Goal: Check status

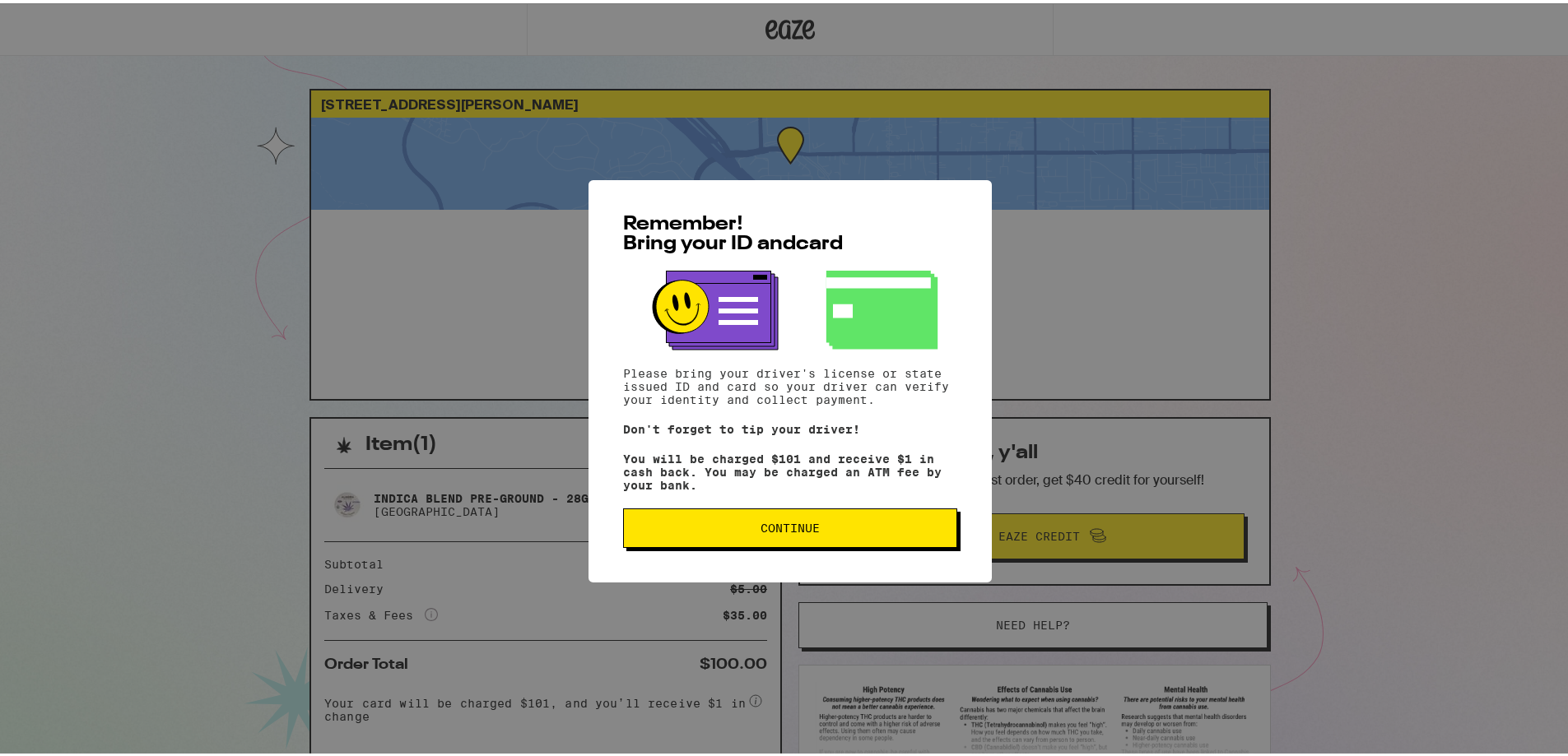
click at [849, 528] on span "Continue" at bounding box center [790, 525] width 306 height 11
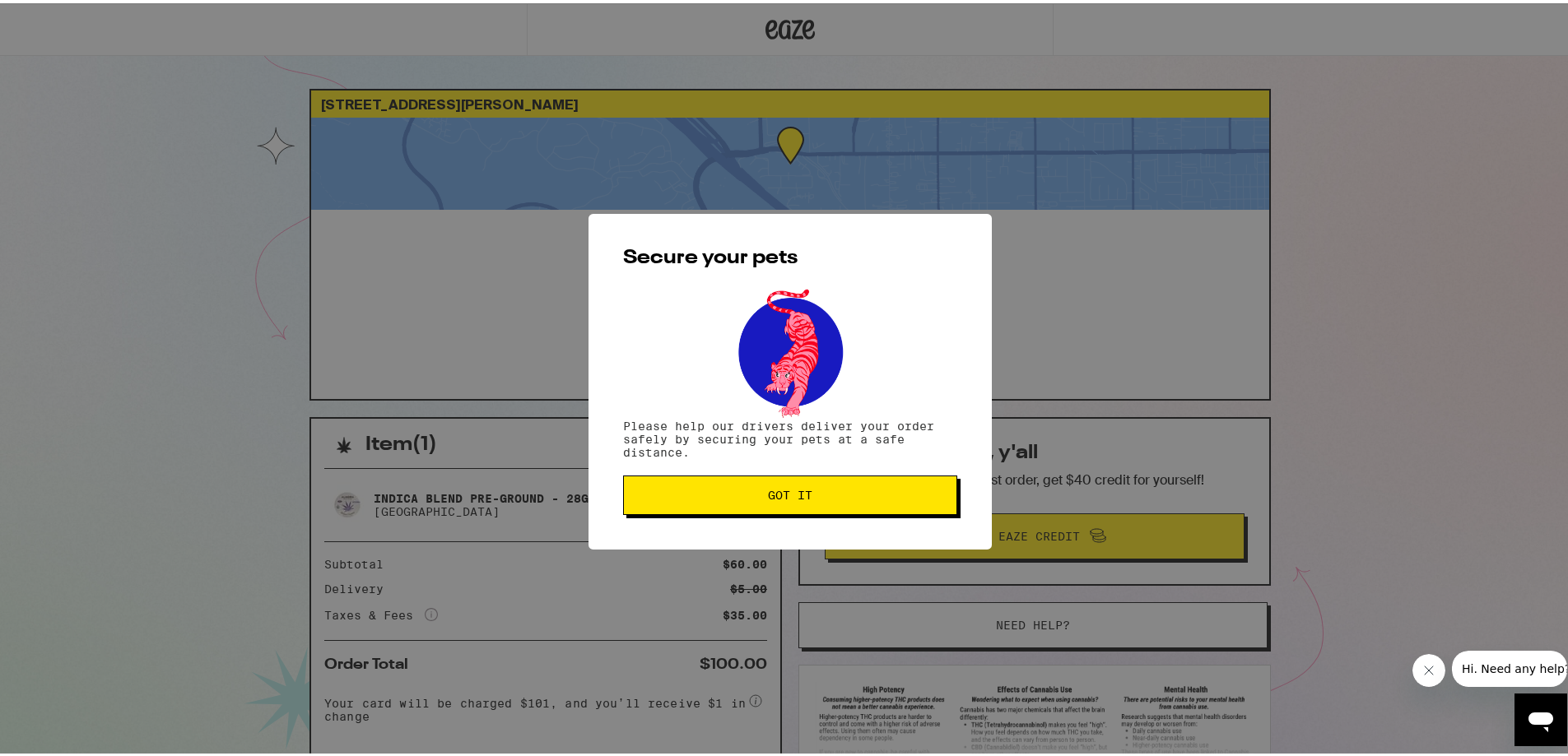
click at [843, 490] on span "Got it" at bounding box center [790, 492] width 306 height 11
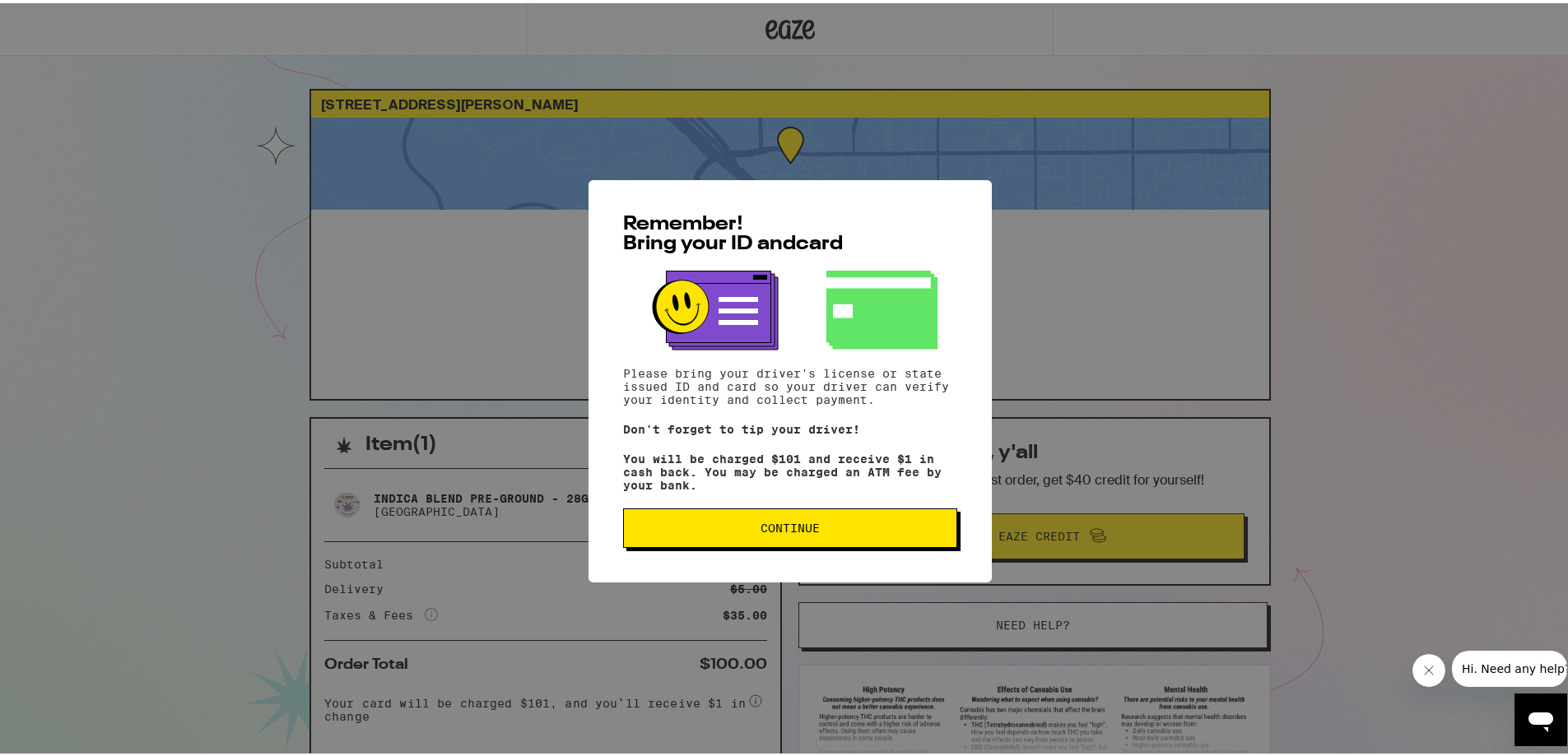
click at [730, 517] on button "Continue" at bounding box center [790, 524] width 334 height 39
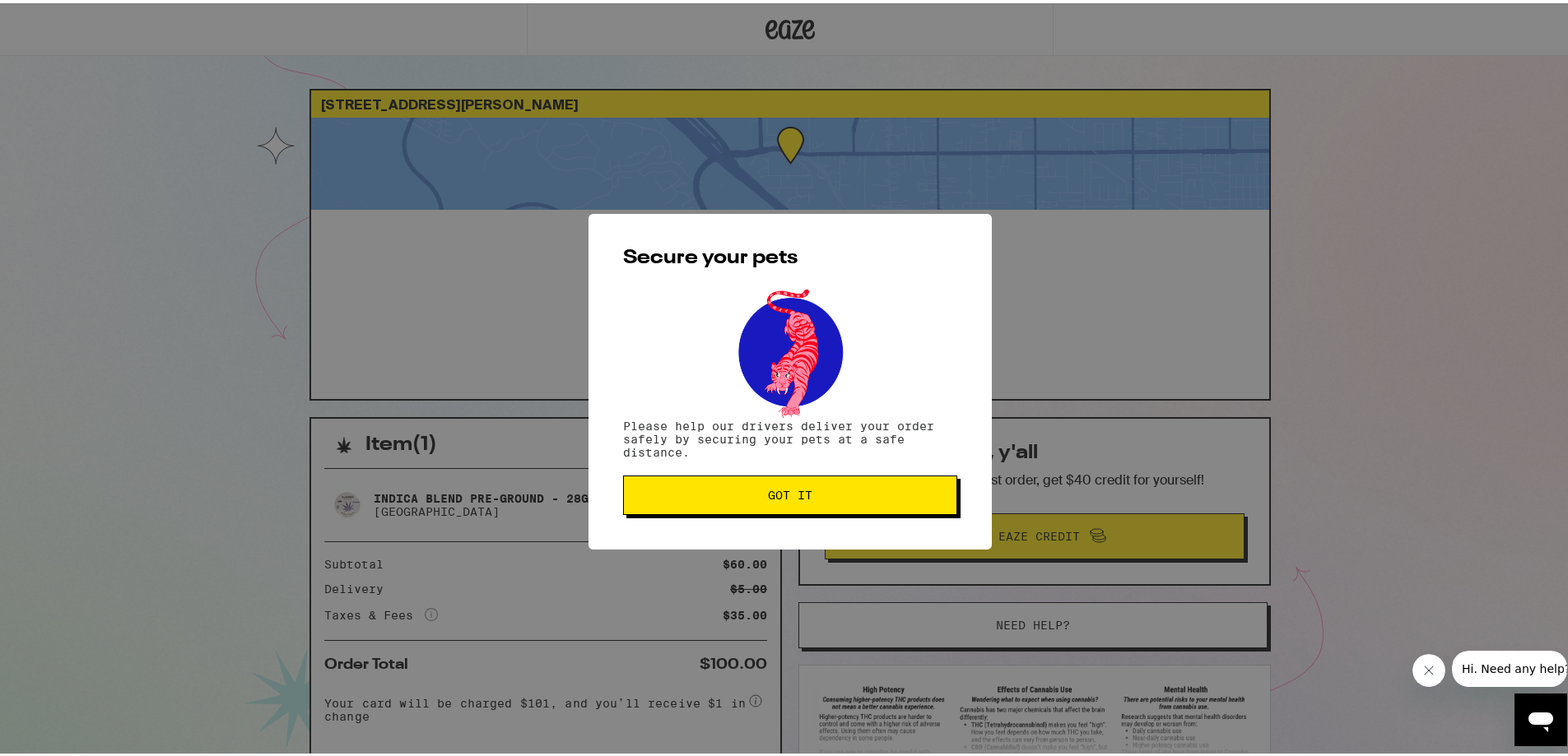
click at [741, 504] on button "Got it" at bounding box center [790, 491] width 334 height 39
